Goal: Information Seeking & Learning: Compare options

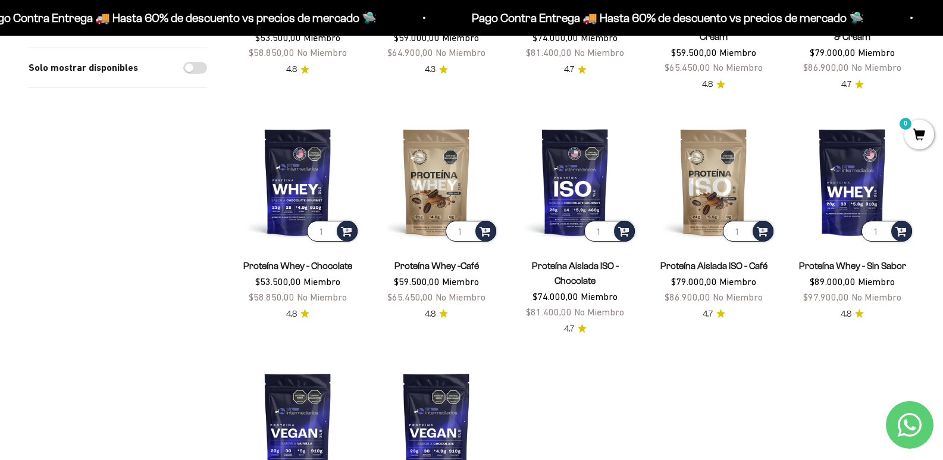
scroll to position [309, 0]
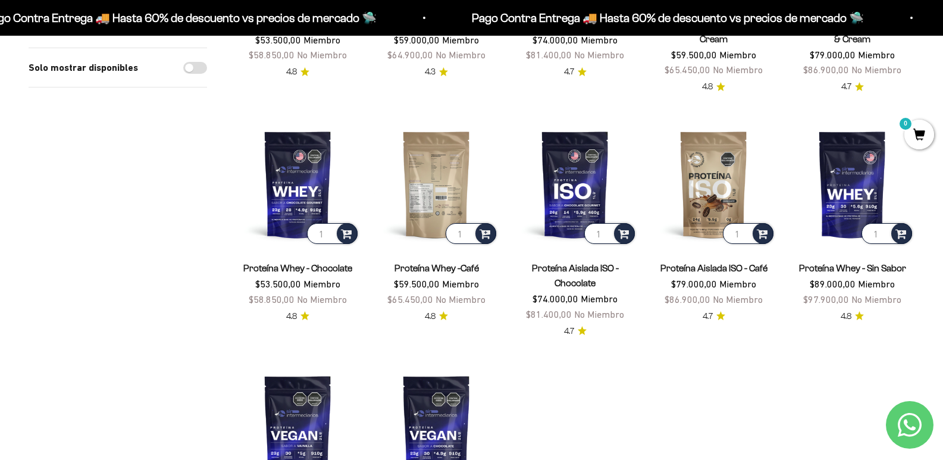
click at [437, 221] on img at bounding box center [436, 184] width 124 height 124
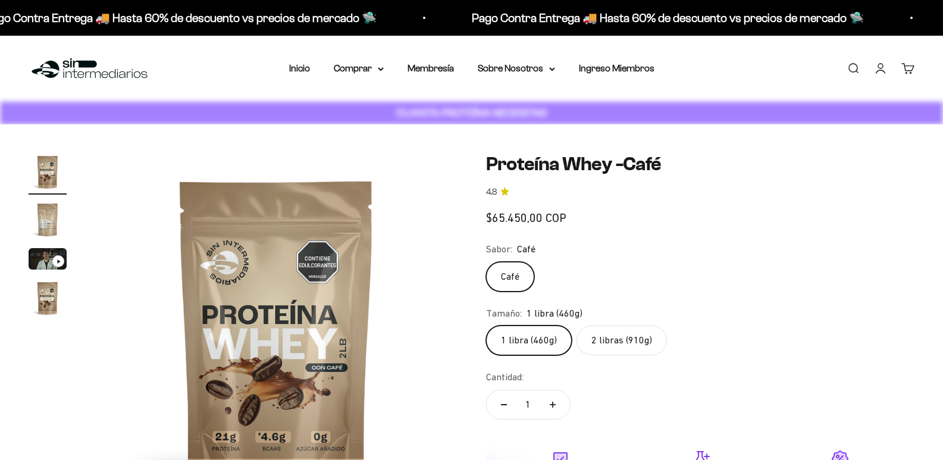
click at [624, 353] on label "2 libras (910g)" at bounding box center [622, 340] width 90 height 30
click at [486, 325] on input "2 libras (910g)" at bounding box center [486, 325] width 1 height 1
radio input "true"
click at [624, 353] on label "2 libras (910g)" at bounding box center [622, 340] width 90 height 30
click at [486, 325] on input "2 libras (910g)" at bounding box center [486, 325] width 1 height 1
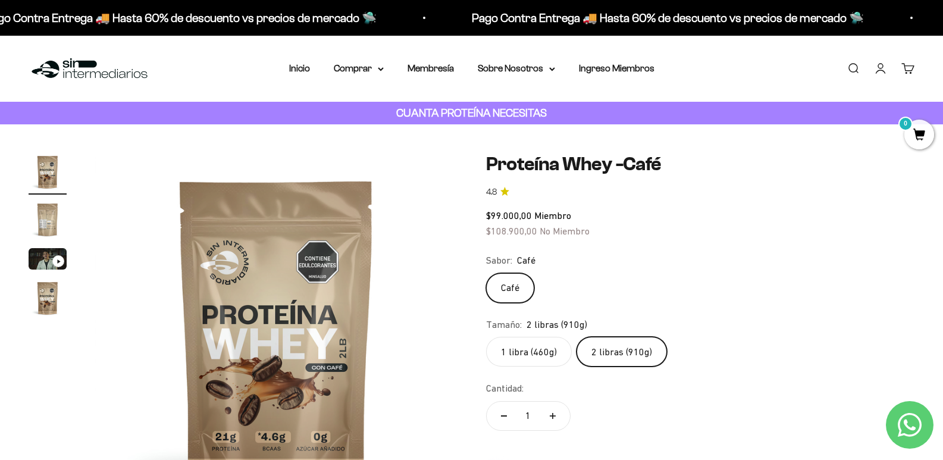
click input "1 libra (460g)" at bounding box center [486, 336] width 1 height 1
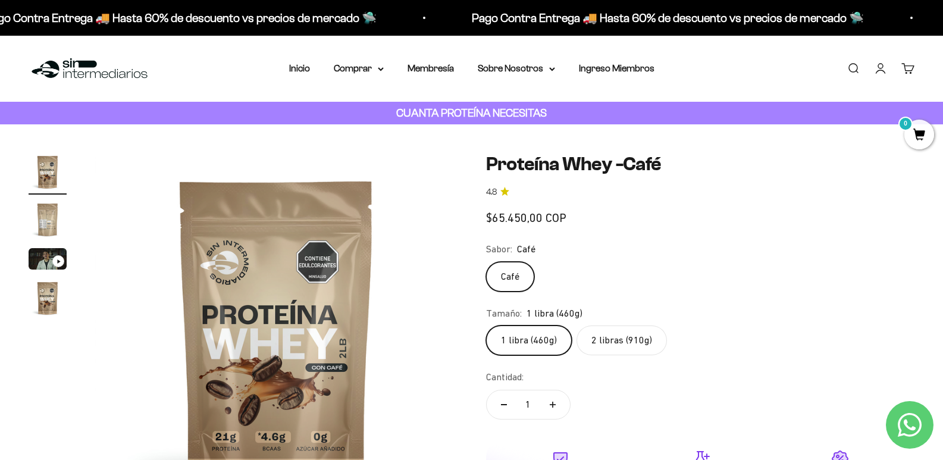
click input "2 libras (910g)" at bounding box center [486, 325] width 1 height 1
click input "1 libra (460g)" at bounding box center [486, 325] width 1 height 1
click input "2 libras (910g)" at bounding box center [486, 325] width 1 height 1
click input "1 libra (460g)" at bounding box center [486, 325] width 1 height 1
click input "2 libras (910g)" at bounding box center [486, 325] width 1 height 1
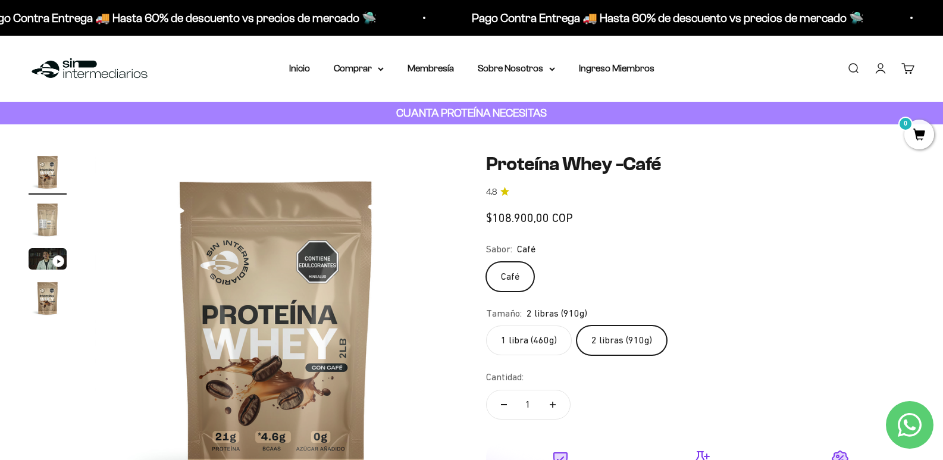
click input "1 libra (460g)" at bounding box center [486, 325] width 1 height 1
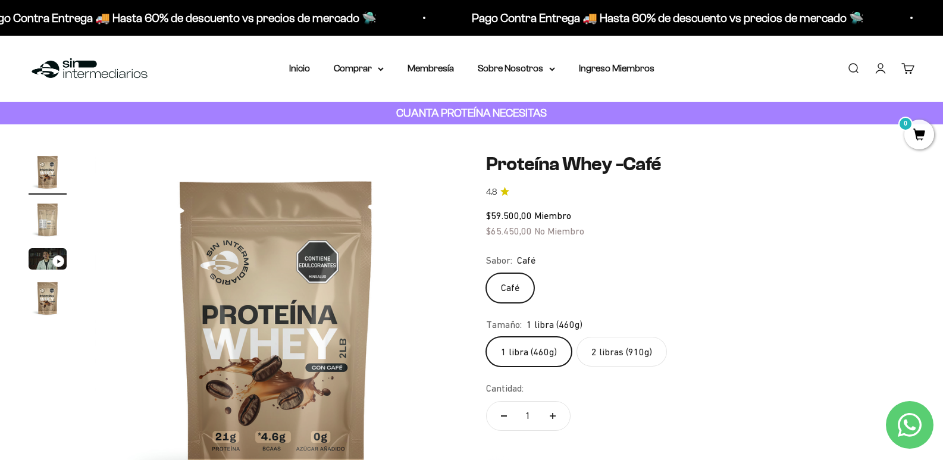
click input "2 libras (910g)" at bounding box center [486, 336] width 1 height 1
click input "1 libra (460g)" at bounding box center [486, 336] width 1 height 1
click input "2 libras (910g)" at bounding box center [486, 336] width 1 height 1
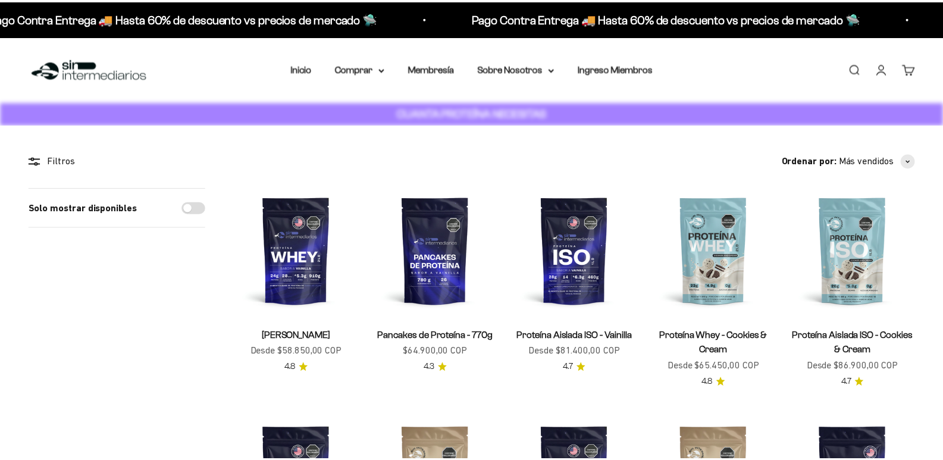
scroll to position [309, 0]
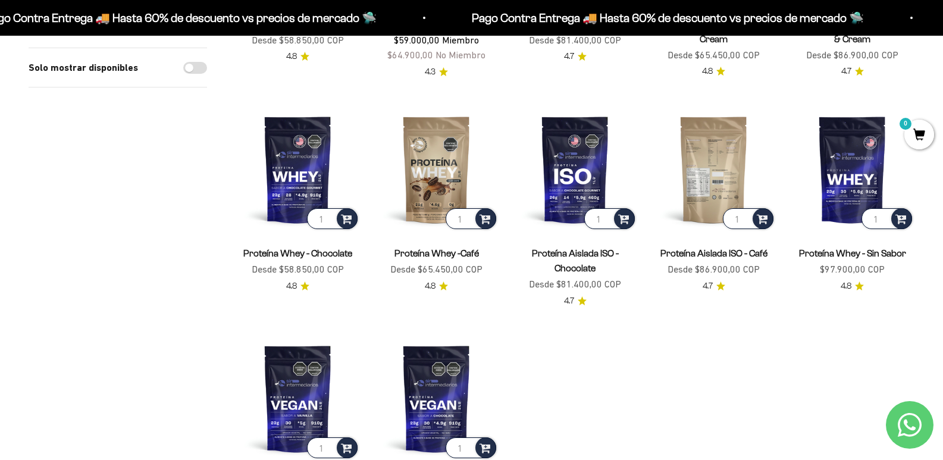
click at [710, 161] on img at bounding box center [714, 169] width 124 height 124
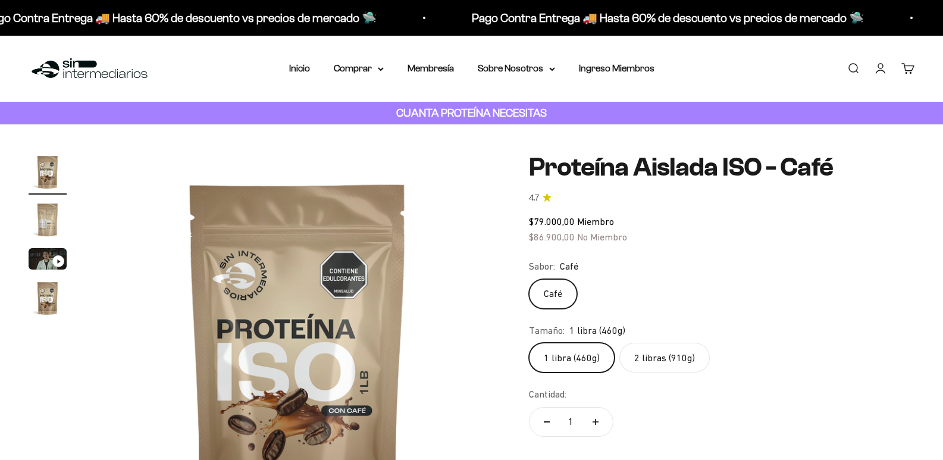
click at [705, 367] on label "2 libras (910g)" at bounding box center [664, 358] width 90 height 30
click at [529, 343] on input "2 libras (910g)" at bounding box center [528, 342] width 1 height 1
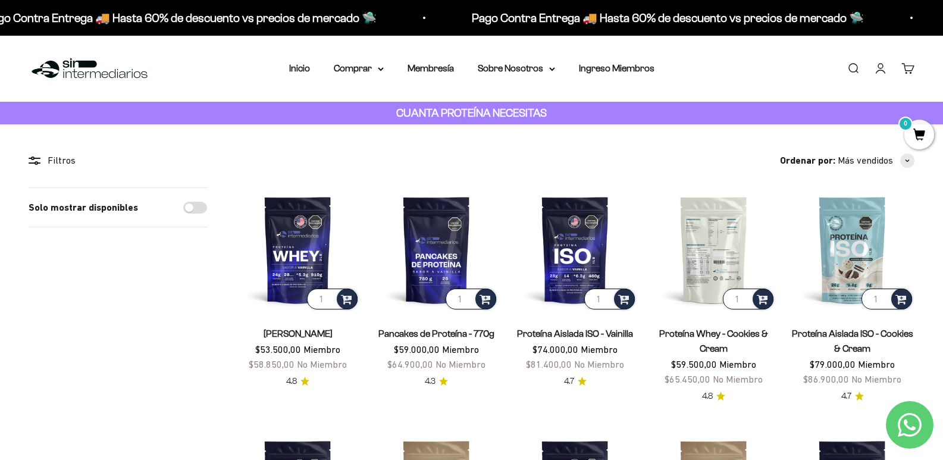
click at [703, 245] on img at bounding box center [714, 249] width 124 height 124
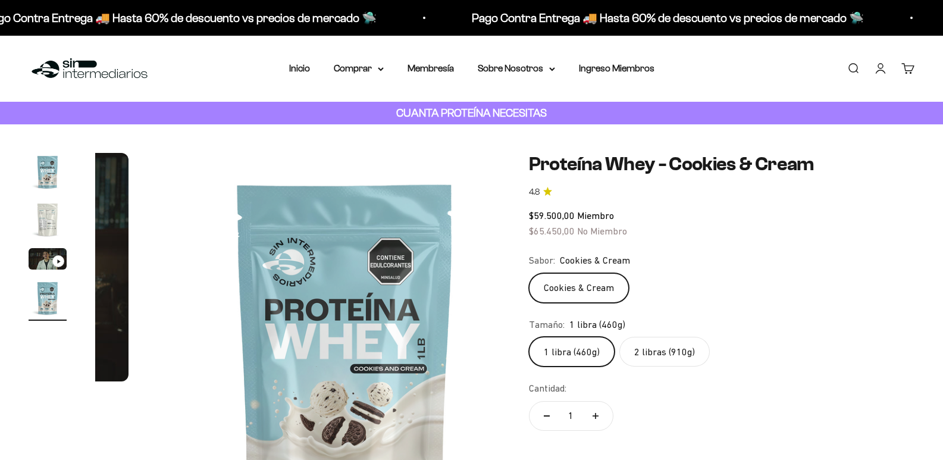
click at [788, 367] on div "1 libra (460g) 2 libras (910g)" at bounding box center [722, 352] width 386 height 30
click at [678, 367] on label "2 libras (910g)" at bounding box center [664, 352] width 90 height 30
click at [529, 337] on input "2 libras (910g)" at bounding box center [528, 336] width 1 height 1
